Goal: Task Accomplishment & Management: Manage account settings

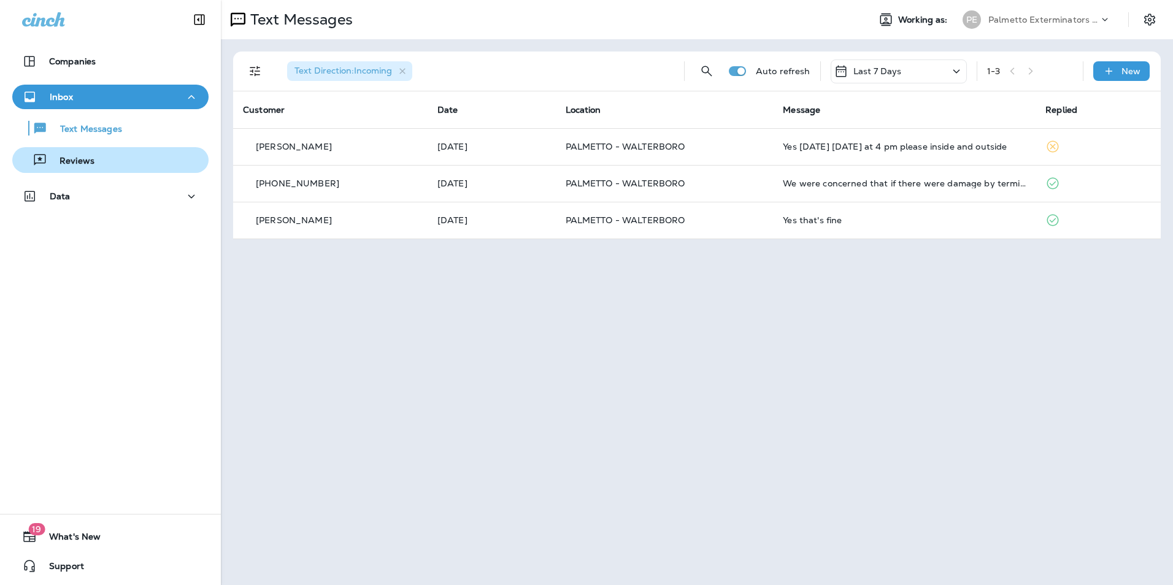
click at [156, 169] on div "Reviews" at bounding box center [110, 160] width 186 height 18
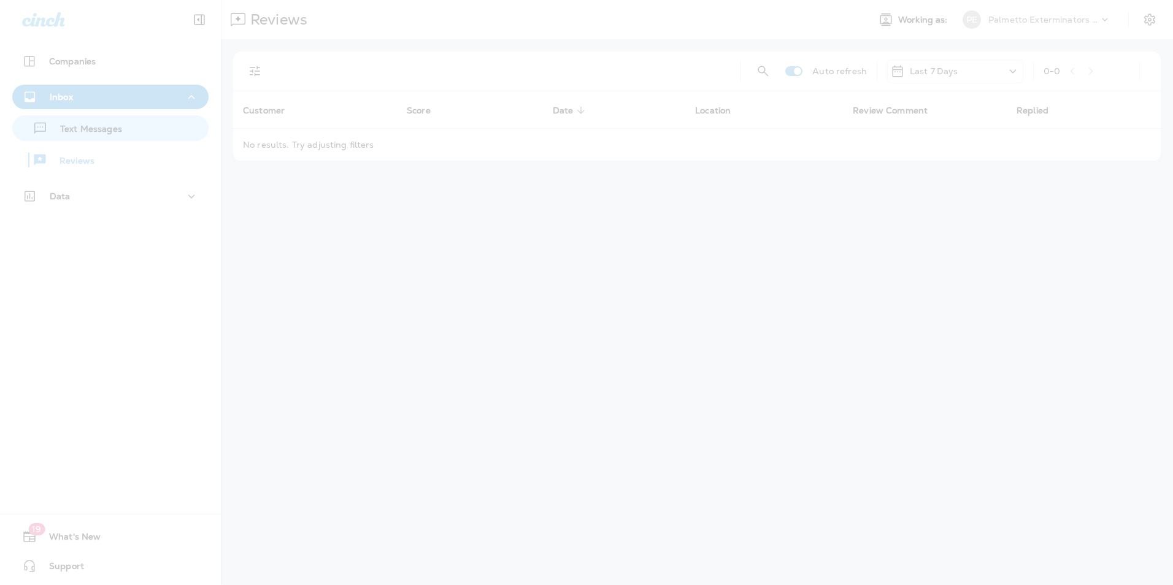
click at [151, 132] on div at bounding box center [586, 292] width 1173 height 585
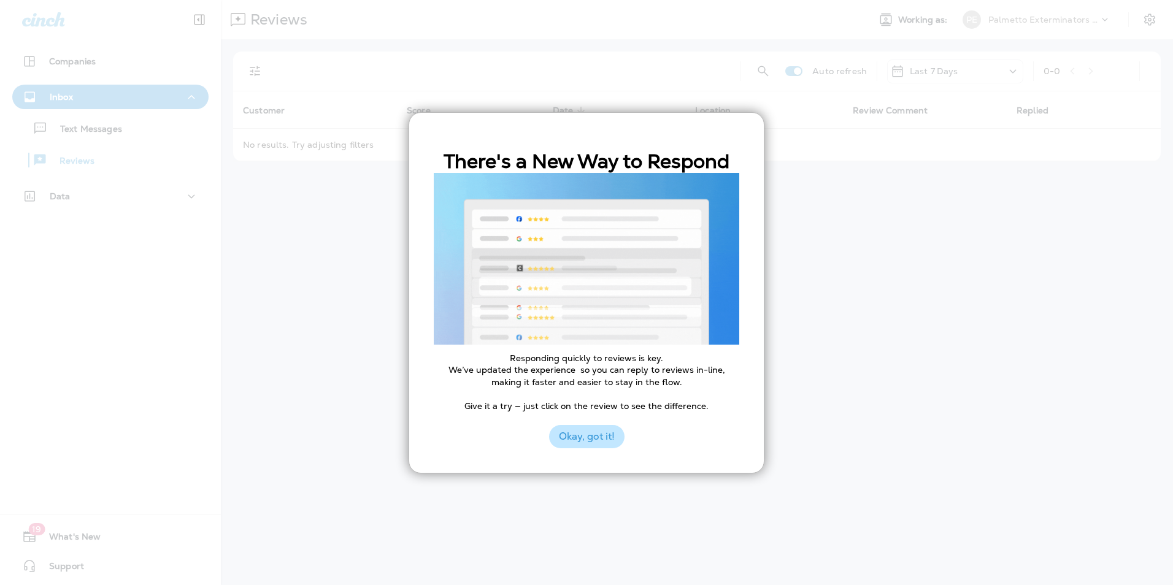
click at [588, 439] on button "Okay, got it!" at bounding box center [586, 436] width 75 height 23
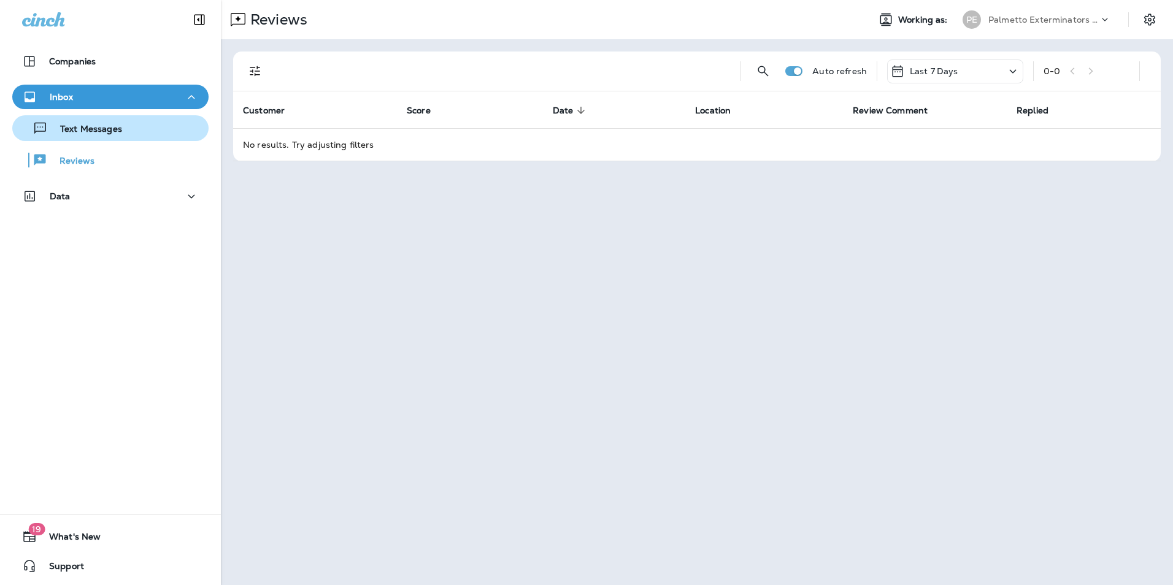
click at [82, 122] on div "Text Messages" at bounding box center [69, 128] width 105 height 18
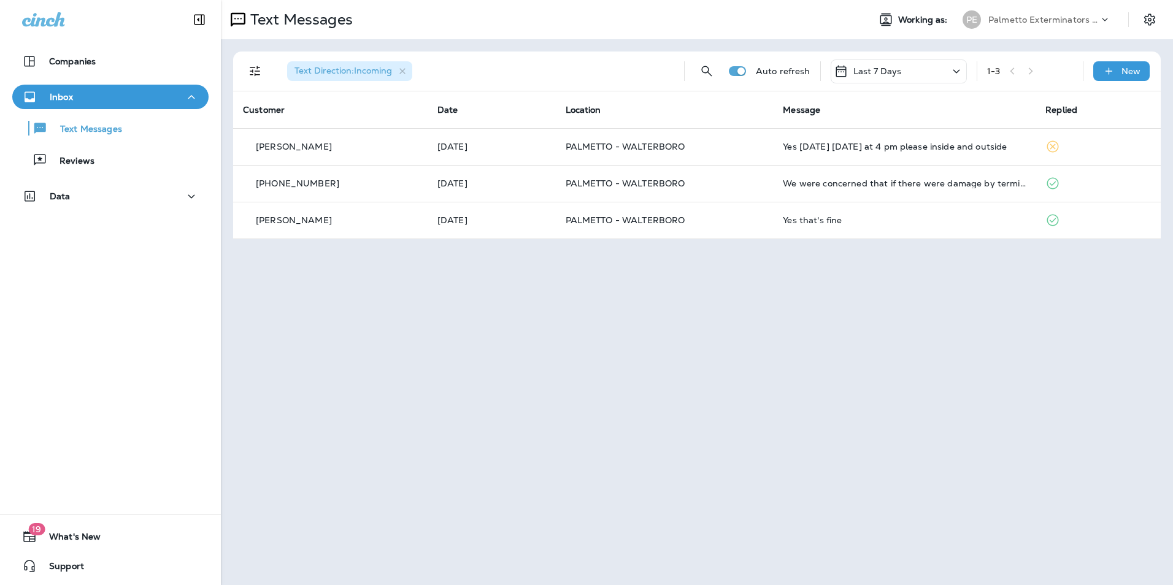
click at [1108, 18] on icon at bounding box center [1105, 19] width 12 height 12
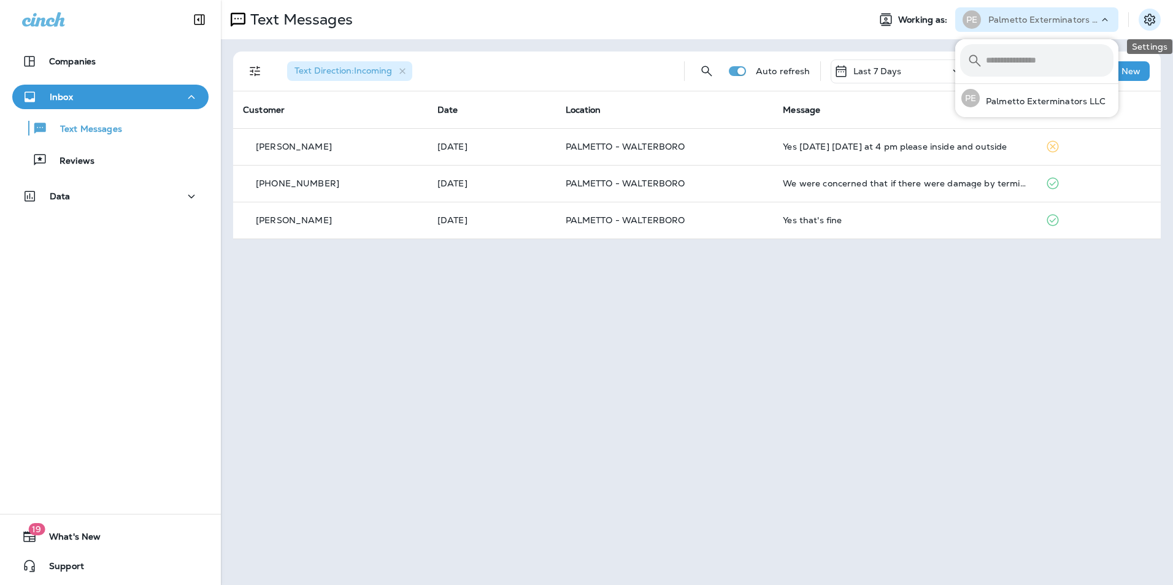
click at [1157, 12] on button "Settings" at bounding box center [1149, 20] width 22 height 22
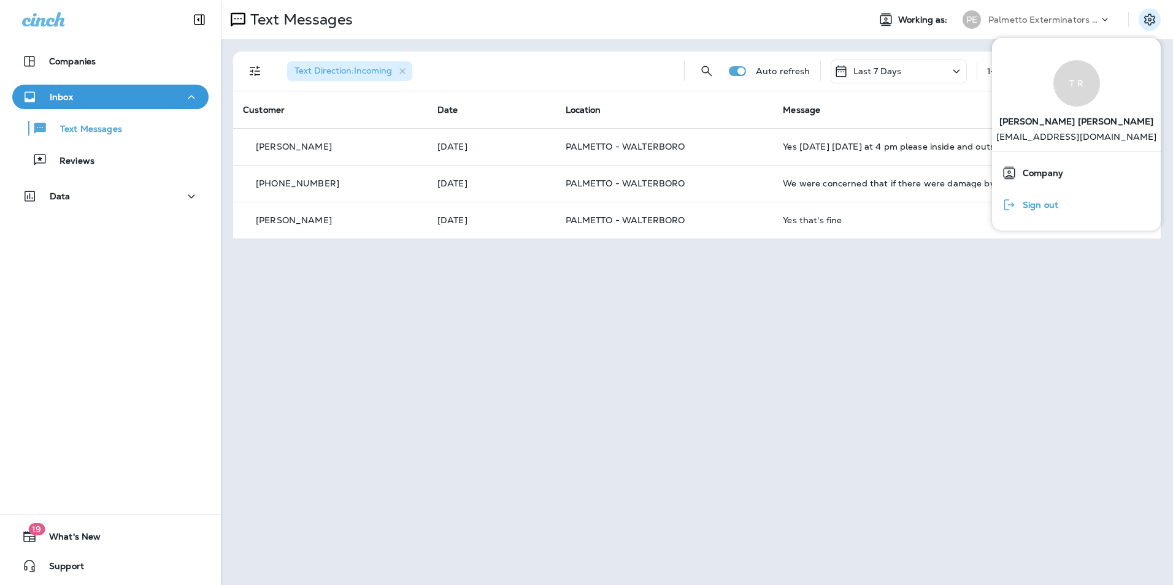
click at [1036, 202] on span "Sign out" at bounding box center [1037, 205] width 42 height 10
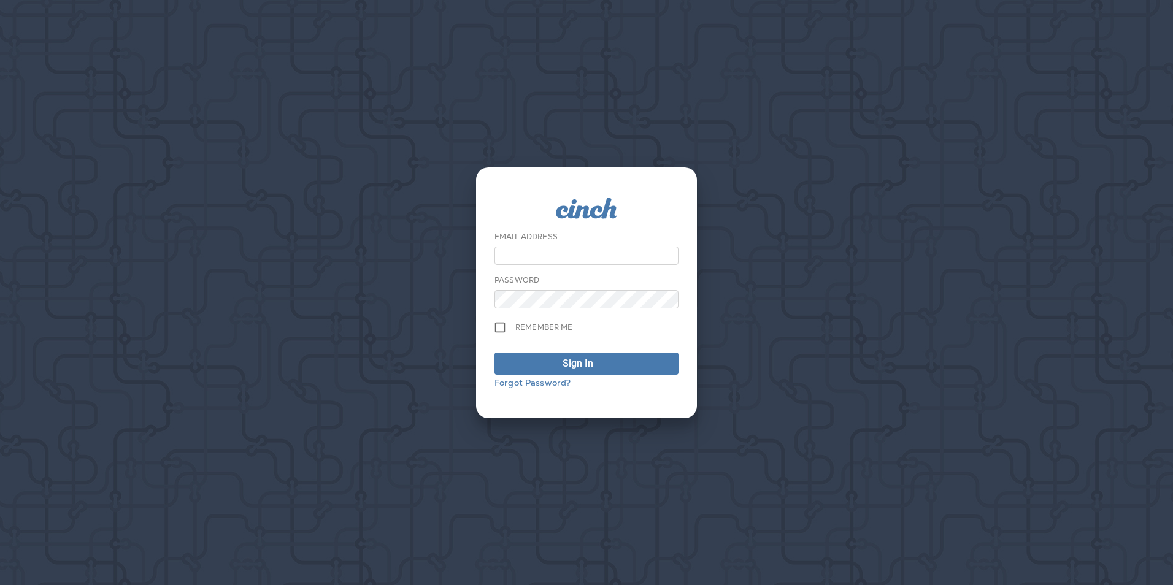
type input "**********"
